Goal: Task Accomplishment & Management: Use online tool/utility

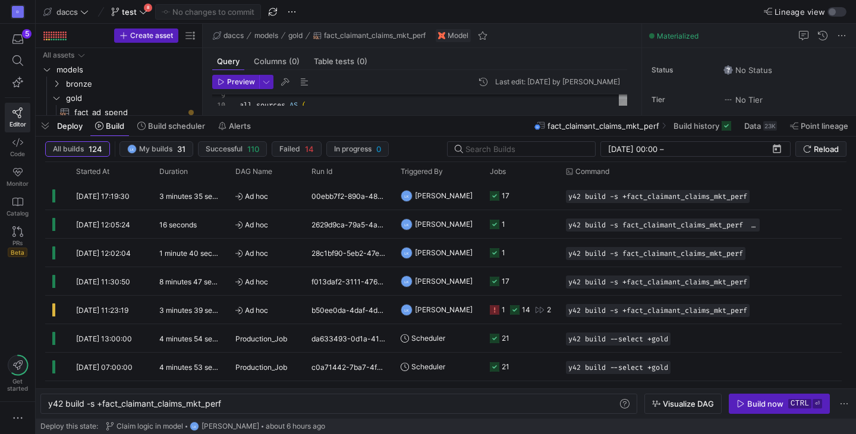
scroll to position [0, 55]
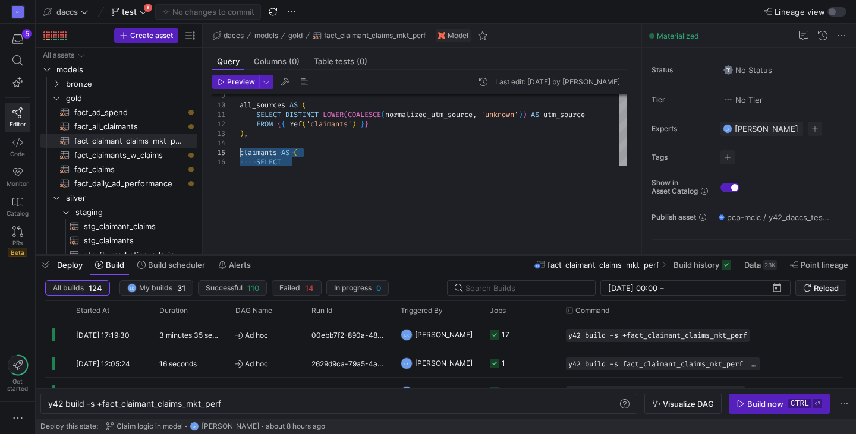
drag, startPoint x: 463, startPoint y: 116, endPoint x: 439, endPoint y: 257, distance: 142.3
click at [439, 257] on div at bounding box center [446, 255] width 820 height 5
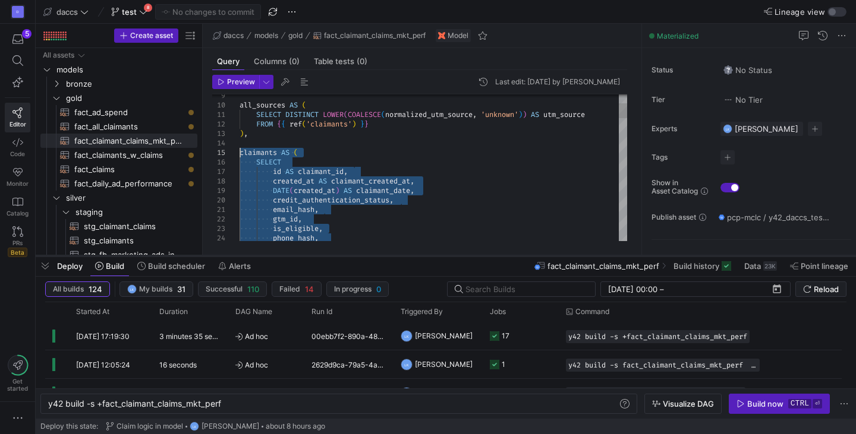
type textarea "SELECT DISTINCT LOWER(COALESCE(normalized_utm_source, 'unknown')) AS utm_source…"
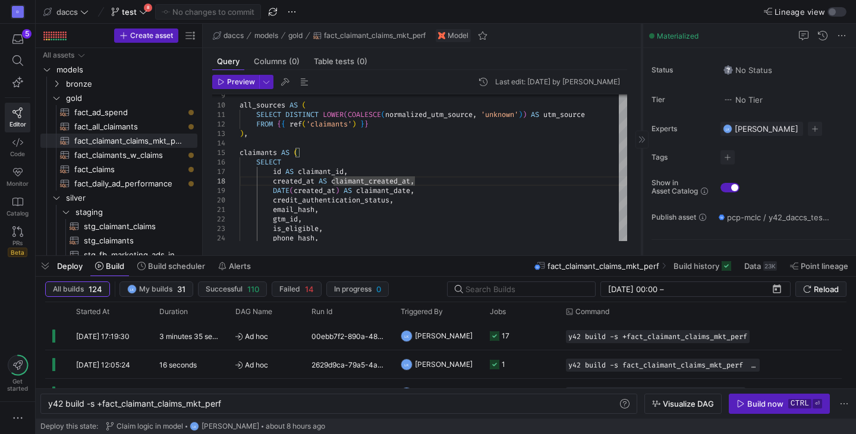
click at [645, 134] on div at bounding box center [641, 140] width 13 height 18
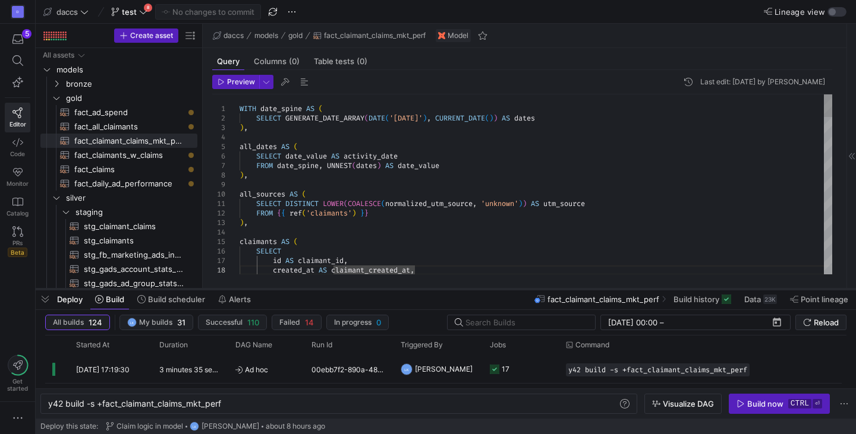
drag, startPoint x: 475, startPoint y: 257, endPoint x: 463, endPoint y: 290, distance: 35.3
click at [463, 290] on div at bounding box center [446, 289] width 820 height 5
click at [43, 298] on span "button" at bounding box center [45, 299] width 19 height 20
